Goal: Information Seeking & Learning: Learn about a topic

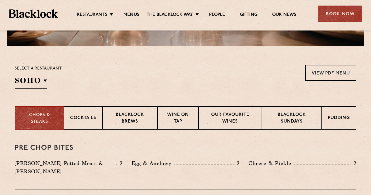
scroll to position [176, 0]
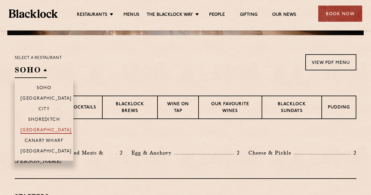
click at [51, 130] on p "[GEOGRAPHIC_DATA]" at bounding box center [46, 131] width 51 height 6
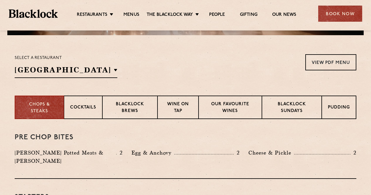
click at [178, 73] on div "Select a restaurant [GEOGRAPHIC_DATA] [GEOGRAPHIC_DATA] [GEOGRAPHIC_DATA] [GEOG…" at bounding box center [186, 66] width 342 height 24
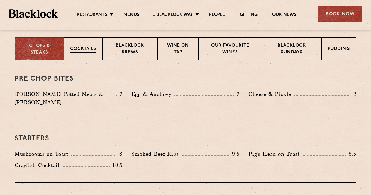
click at [94, 52] on p "Cocktails" at bounding box center [83, 49] width 26 height 7
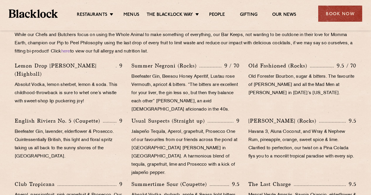
scroll to position [218, 0]
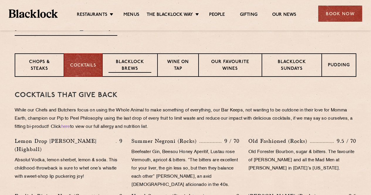
click at [140, 71] on p "Blacklock Brews" at bounding box center [130, 66] width 43 height 14
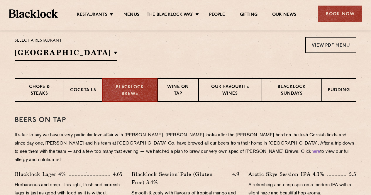
scroll to position [189, 0]
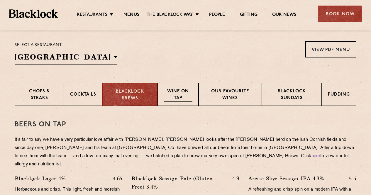
click at [183, 100] on p "Wine on Tap" at bounding box center [178, 95] width 29 height 14
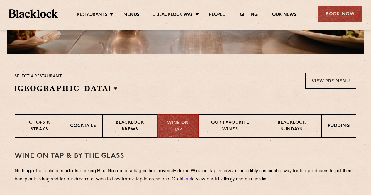
scroll to position [160, 0]
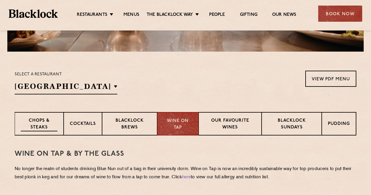
click at [49, 123] on p "Chops & Steaks" at bounding box center [39, 125] width 37 height 14
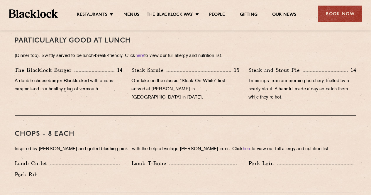
scroll to position [395, 0]
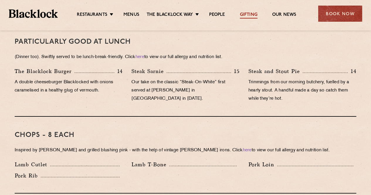
click at [248, 15] on link "Gifting" at bounding box center [249, 15] width 18 height 6
click at [281, 14] on link "Our News" at bounding box center [284, 15] width 24 height 6
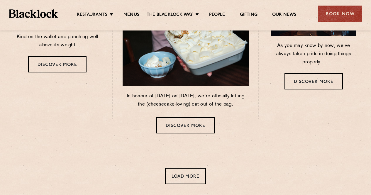
scroll to position [352, 0]
